Goal: Find specific page/section: Find specific page/section

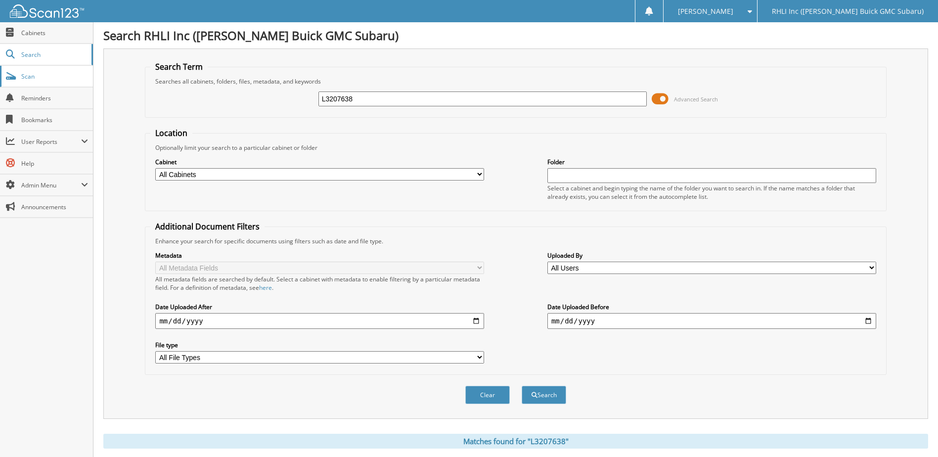
drag, startPoint x: 392, startPoint y: 98, endPoint x: 32, endPoint y: 83, distance: 360.4
click at [112, 96] on div "Search Term Searches all cabinets, folders, files, metadata, and keywords L3207…" at bounding box center [515, 233] width 825 height 370
type input "RA053085"
click at [522, 386] on button "Search" at bounding box center [544, 395] width 45 height 18
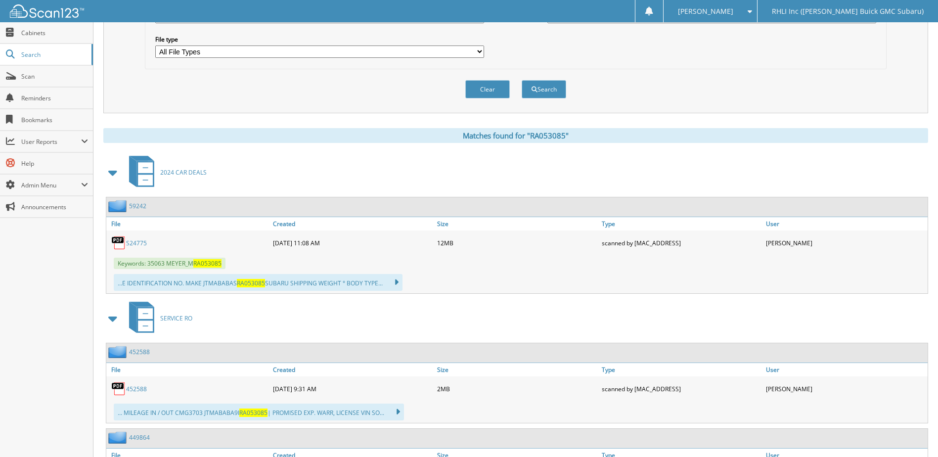
scroll to position [396, 0]
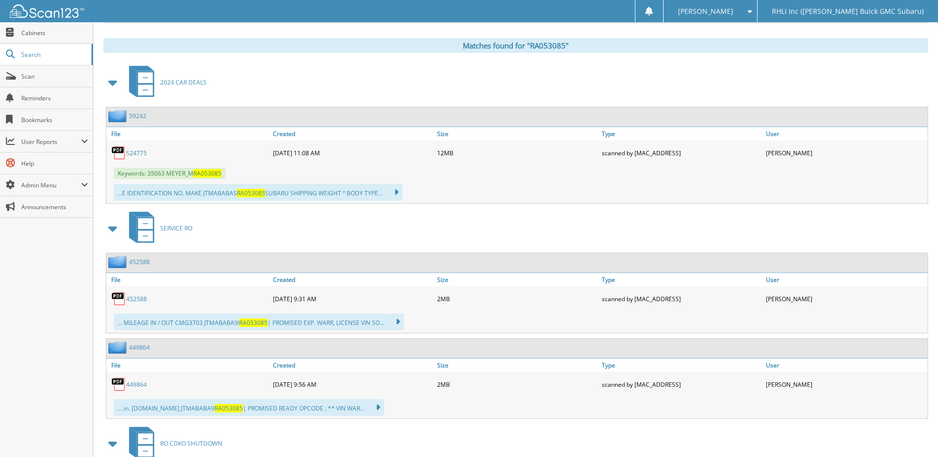
click at [138, 152] on link "S24775" at bounding box center [136, 153] width 21 height 8
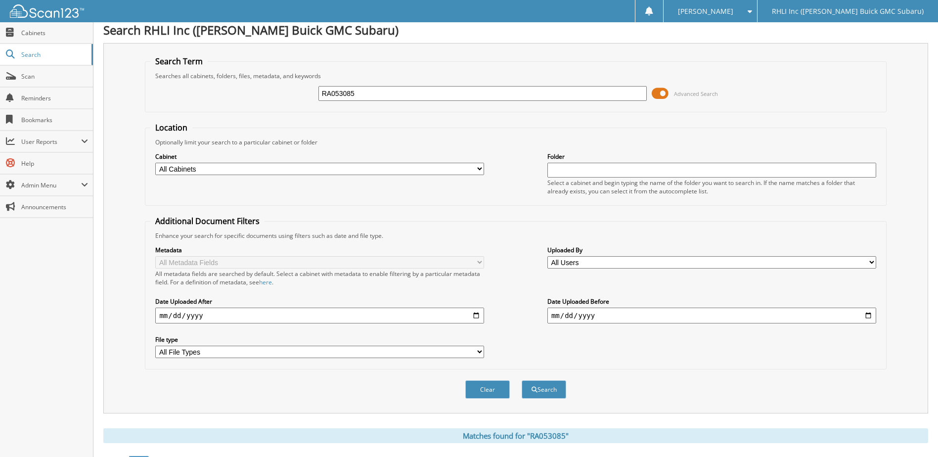
scroll to position [0, 0]
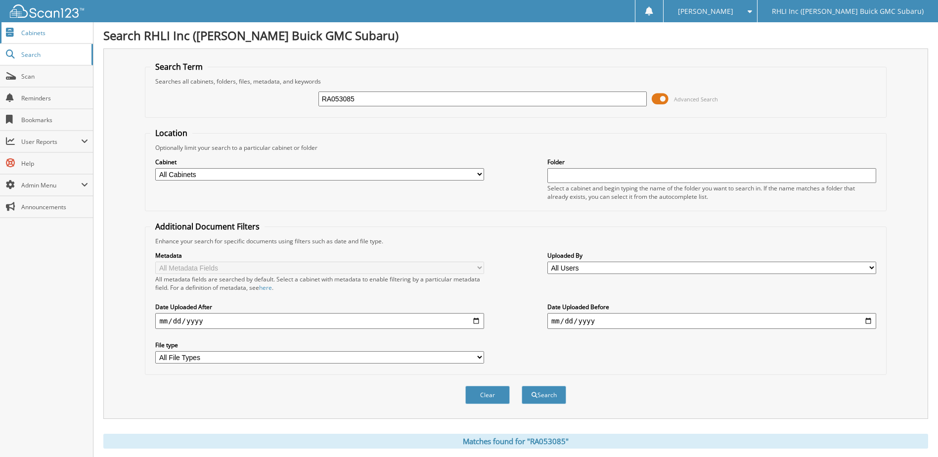
click at [19, 37] on link "Cabinets" at bounding box center [46, 32] width 93 height 21
